Goal: Use online tool/utility: Utilize a website feature to perform a specific function

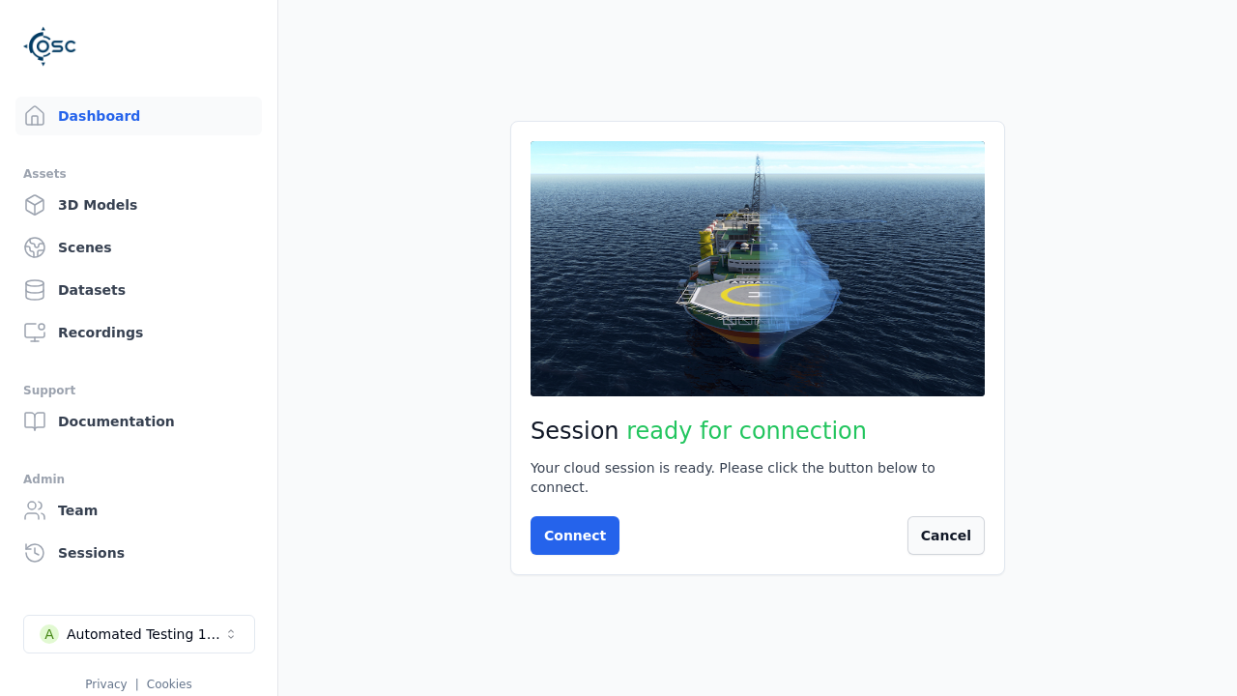
click at [984, 530] on button "Cancel" at bounding box center [945, 535] width 77 height 39
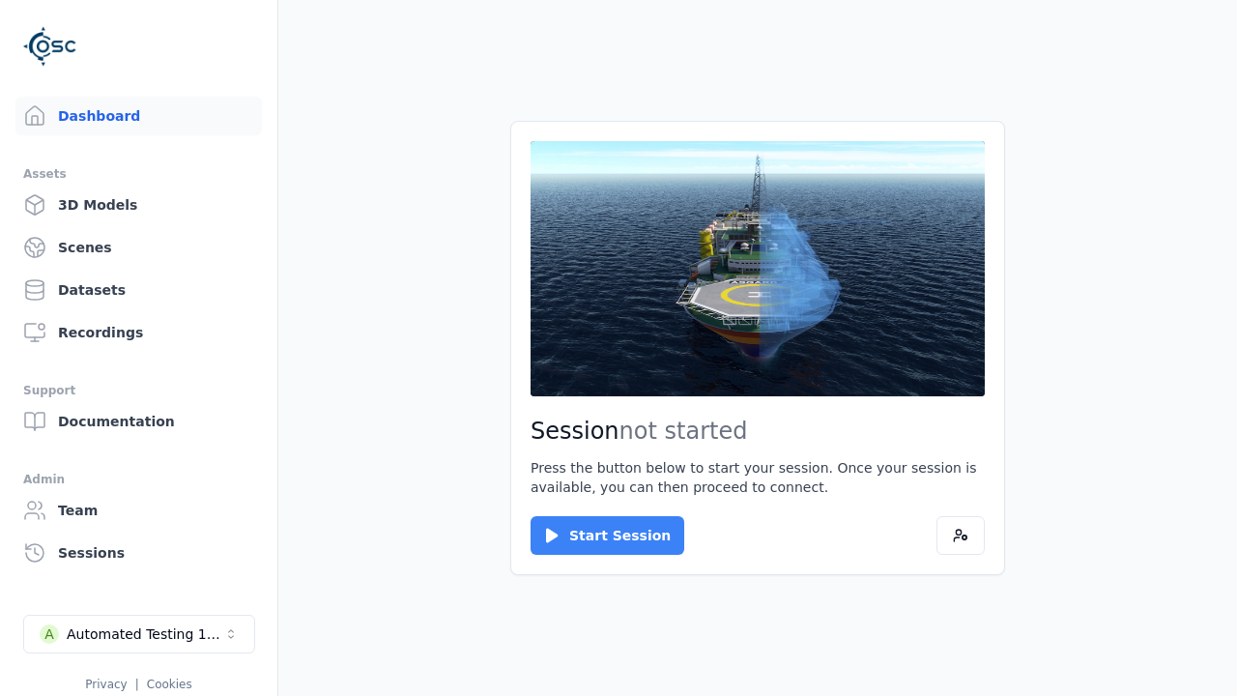
click at [595, 535] on button "Start Session" at bounding box center [607, 535] width 154 height 39
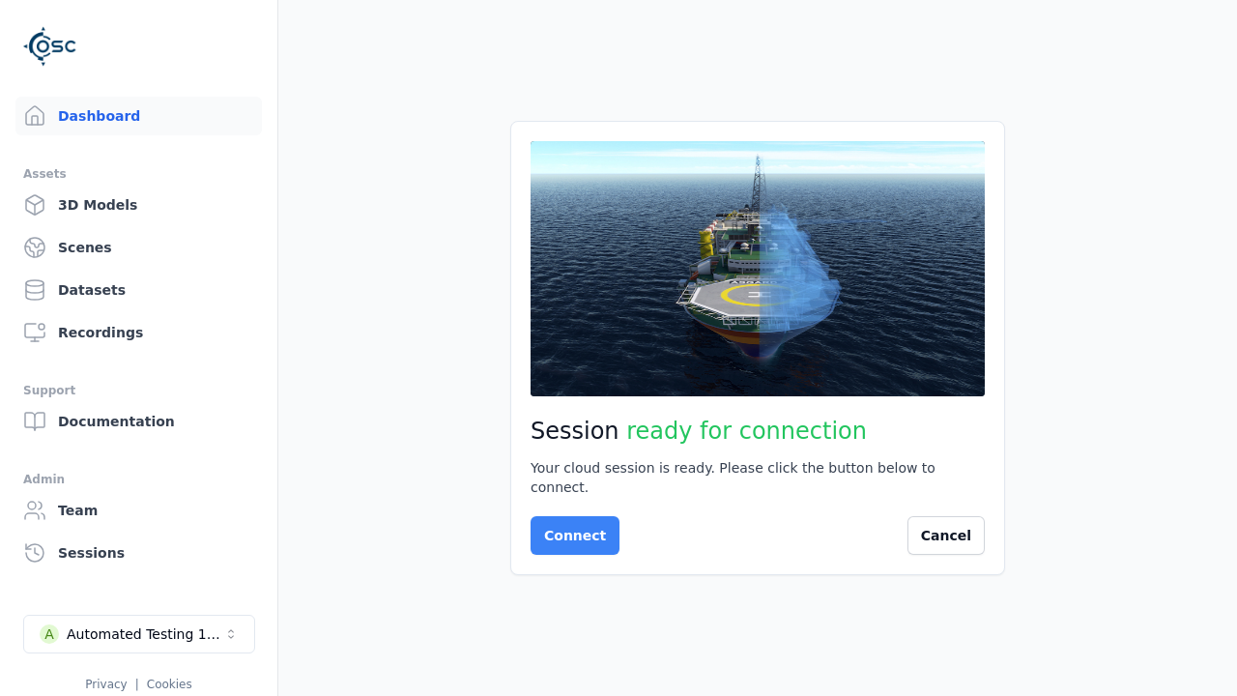
click at [569, 526] on button "Connect" at bounding box center [574, 535] width 89 height 39
